Goal: Information Seeking & Learning: Learn about a topic

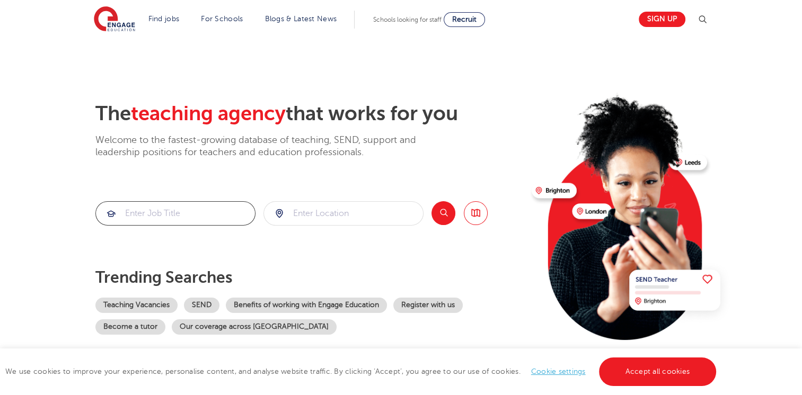
click at [190, 210] on input "search" at bounding box center [175, 213] width 159 height 23
click at [352, 216] on input "search" at bounding box center [343, 213] width 159 height 23
type input "UB77AN"
click at [446, 209] on button "Search" at bounding box center [443, 213] width 24 height 24
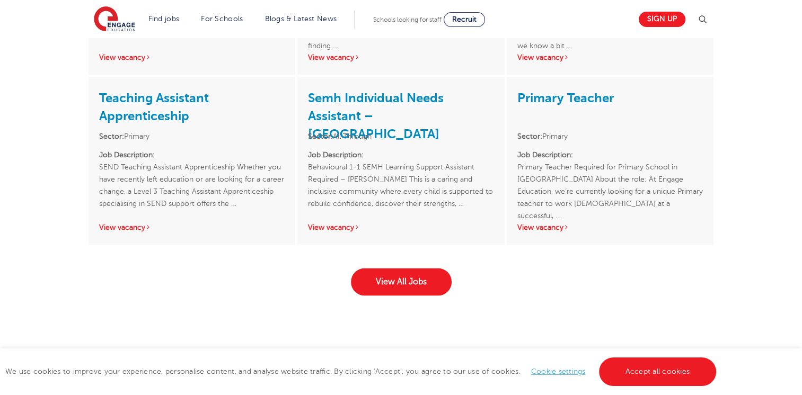
scroll to position [1693, 0]
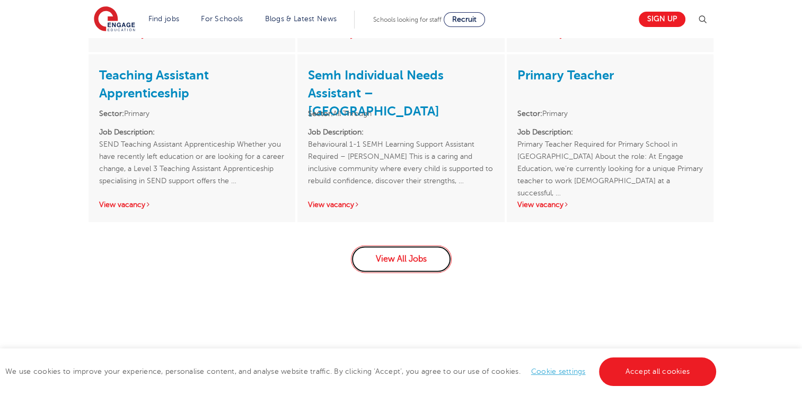
click at [384, 263] on link "View All Jobs" at bounding box center [401, 259] width 101 height 28
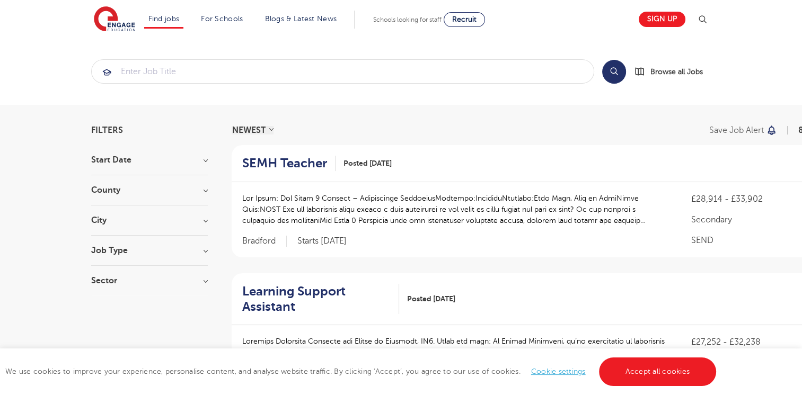
click at [205, 221] on h3 "City" at bounding box center [149, 220] width 117 height 8
click at [107, 243] on label "Hounslow 60" at bounding box center [135, 242] width 57 height 14
click at [107, 243] on input "Hounslow 60" at bounding box center [110, 240] width 7 height 7
checkbox input "true"
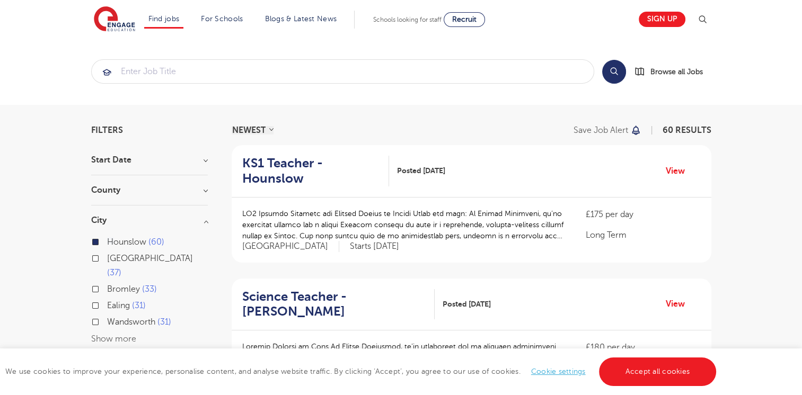
click at [102, 359] on div "We use cookies to improve your experience, personalise content, and analyse web…" at bounding box center [401, 372] width 802 height 47
click at [201, 191] on h3 "County" at bounding box center [149, 190] width 117 height 8
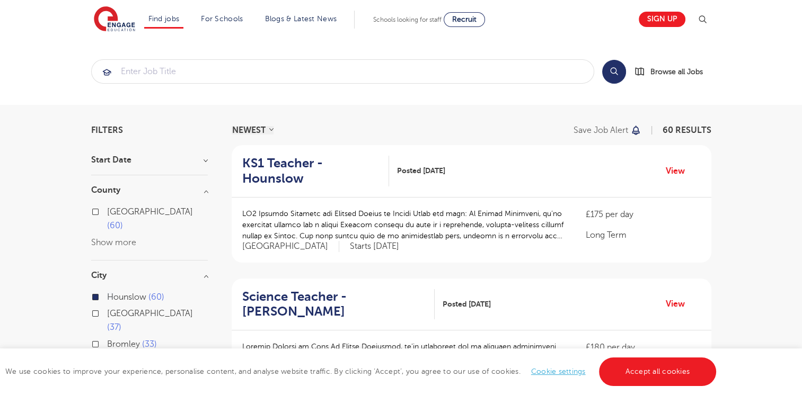
click at [107, 212] on label "London 60" at bounding box center [157, 219] width 101 height 28
click at [107, 212] on input "London 60" at bounding box center [110, 210] width 7 height 7
checkbox input "true"
click at [115, 366] on div "We use cookies to improve your experience, personalise content, and analyse web…" at bounding box center [401, 372] width 802 height 47
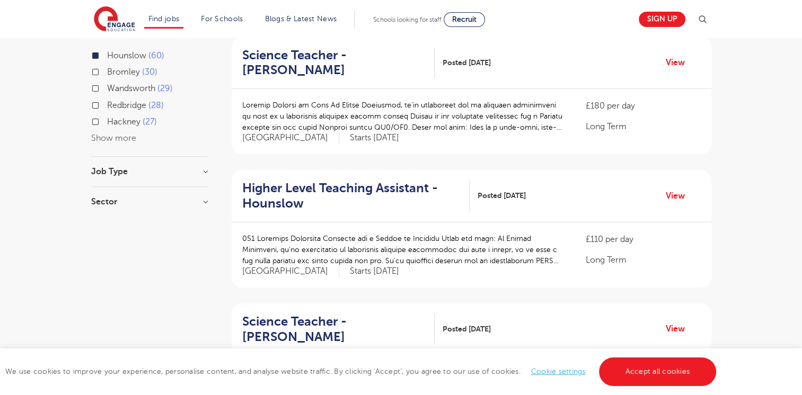
scroll to position [244, 0]
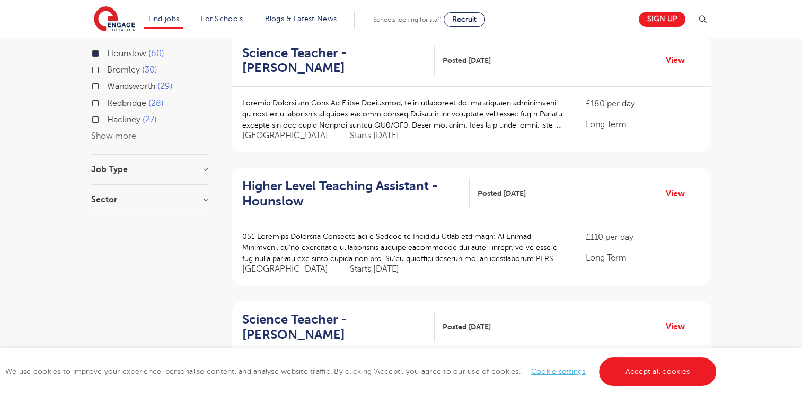
click at [203, 165] on h3 "Job Type" at bounding box center [149, 169] width 117 height 8
click at [203, 206] on h3 "Sector" at bounding box center [149, 210] width 117 height 8
drag, startPoint x: 801, startPoint y: 87, endPoint x: 807, endPoint y: 82, distance: 8.7
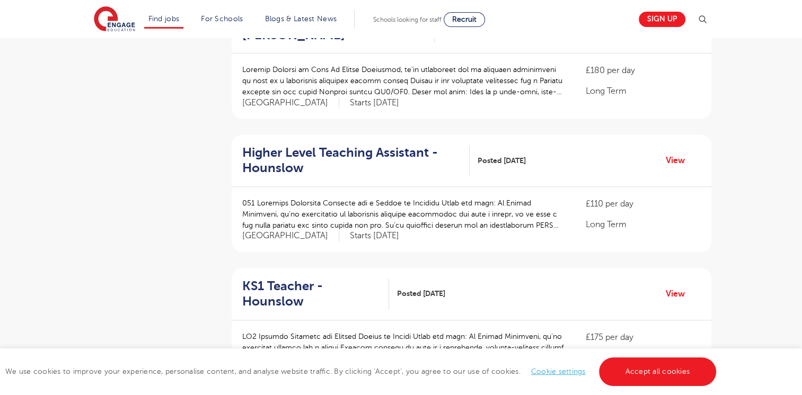
scroll to position [0, 0]
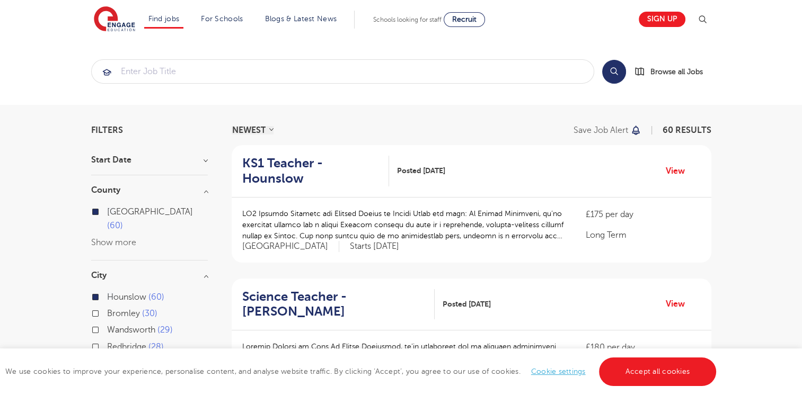
click at [619, 75] on button "Search" at bounding box center [614, 72] width 24 height 24
click at [640, 373] on link "Accept all cookies" at bounding box center [658, 372] width 118 height 29
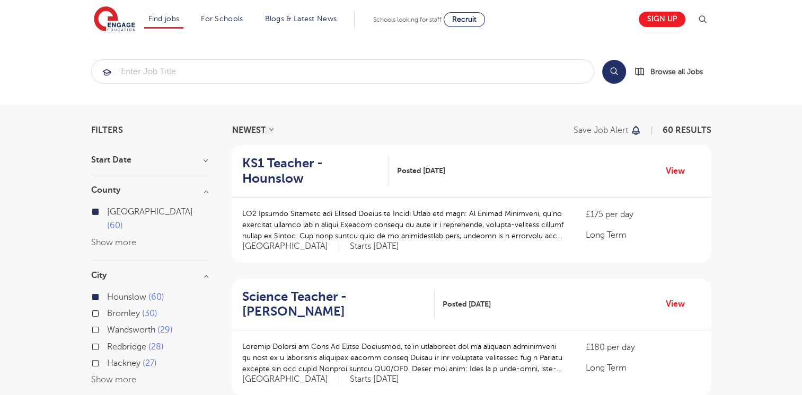
click at [608, 73] on button "Search" at bounding box center [614, 72] width 24 height 24
click at [263, 69] on input "search" at bounding box center [343, 71] width 502 height 23
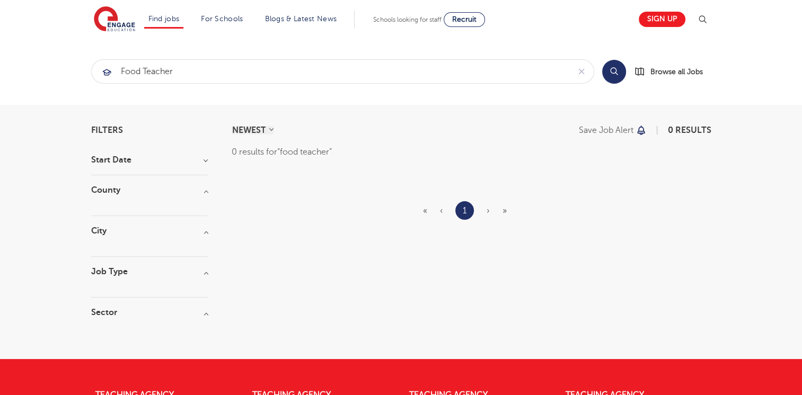
click at [610, 73] on button "Search" at bounding box center [614, 72] width 24 height 24
drag, startPoint x: 144, startPoint y: 69, endPoint x: 87, endPoint y: 68, distance: 56.7
click at [87, 68] on div "food teacher Search Browse all Jobs" at bounding box center [401, 71] width 636 height 24
type input "dt teacher"
click button "Submit" at bounding box center [0, 0] width 0 height 0
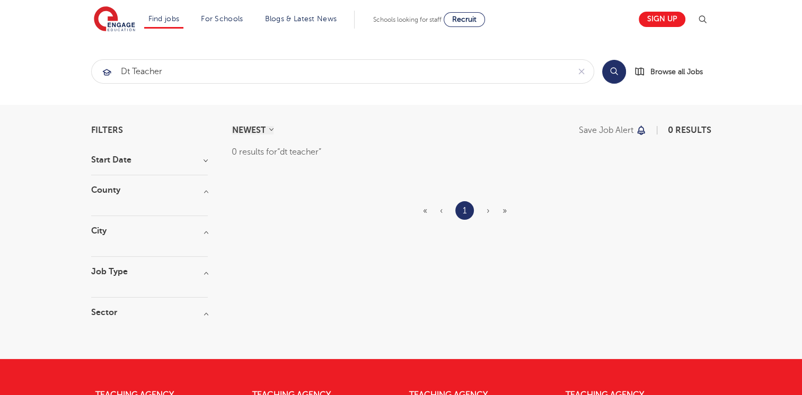
click at [612, 73] on button "Search" at bounding box center [614, 72] width 24 height 24
click at [118, 281] on div at bounding box center [149, 281] width 117 height 11
click at [122, 272] on h3 "Job Type" at bounding box center [149, 272] width 117 height 8
